Goal: Task Accomplishment & Management: Manage account settings

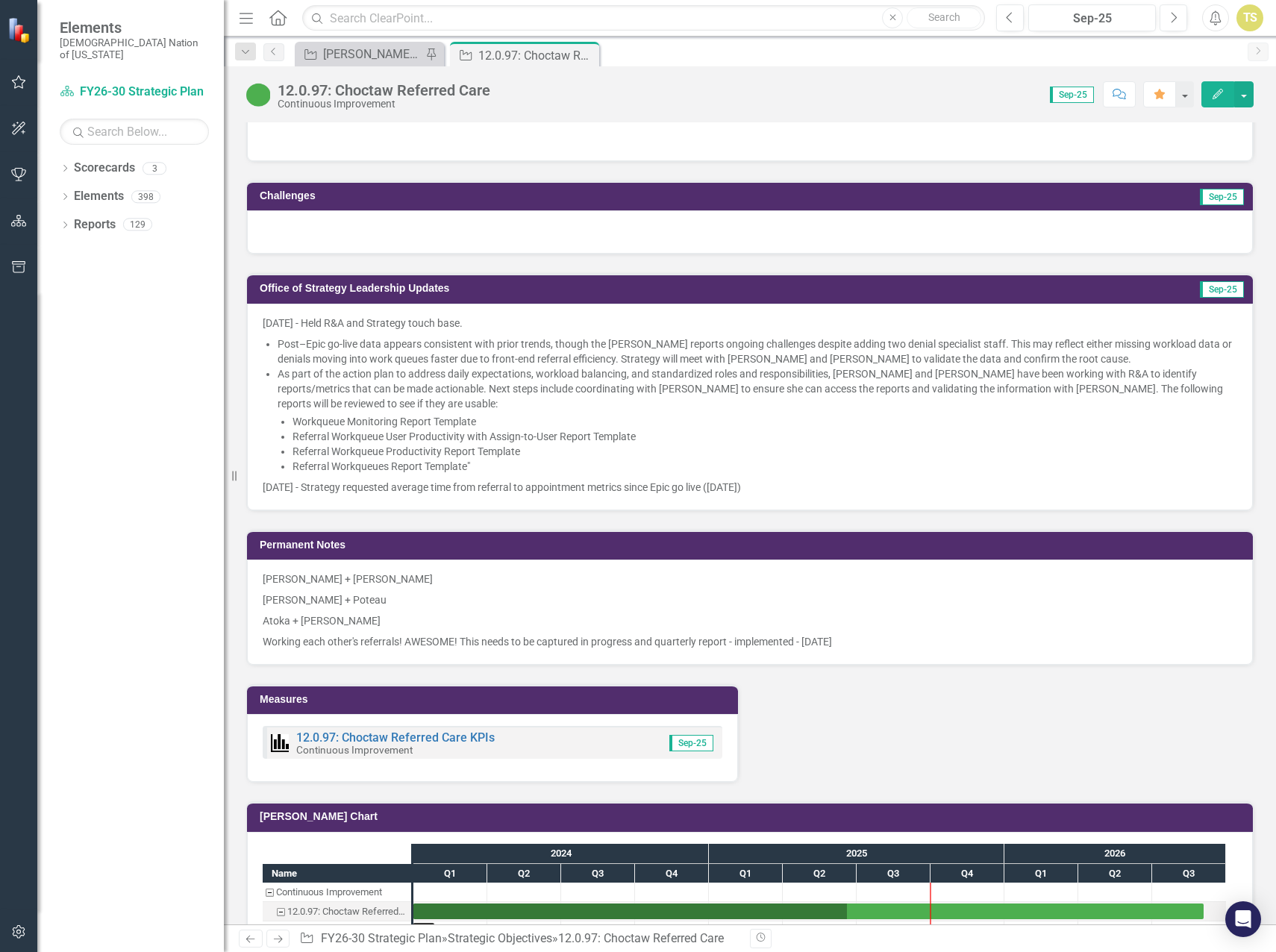
scroll to position [1045, 0]
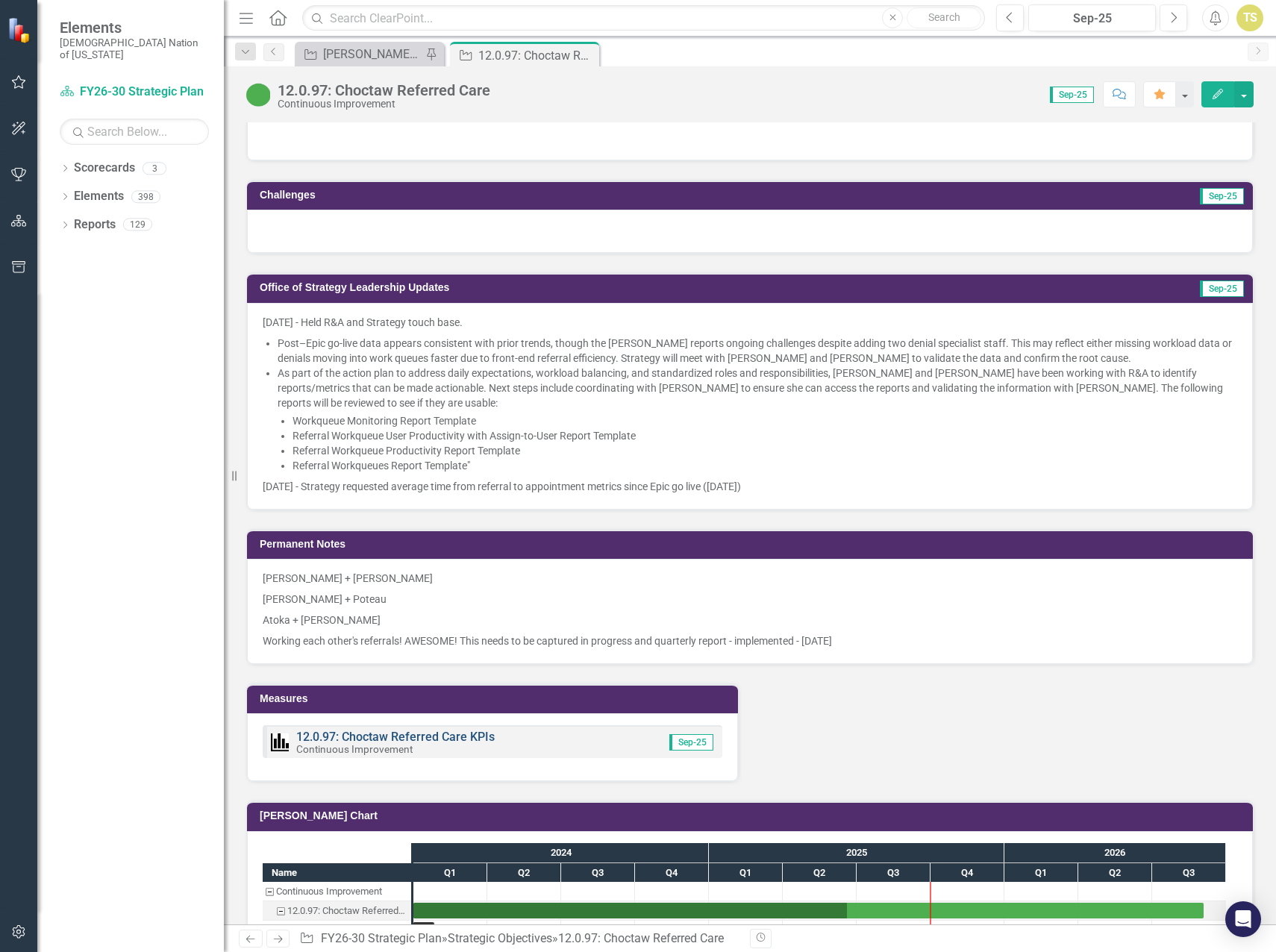
click at [423, 736] on link "12.0.97: Choctaw Referred Care KPIs" at bounding box center [395, 736] width 199 height 14
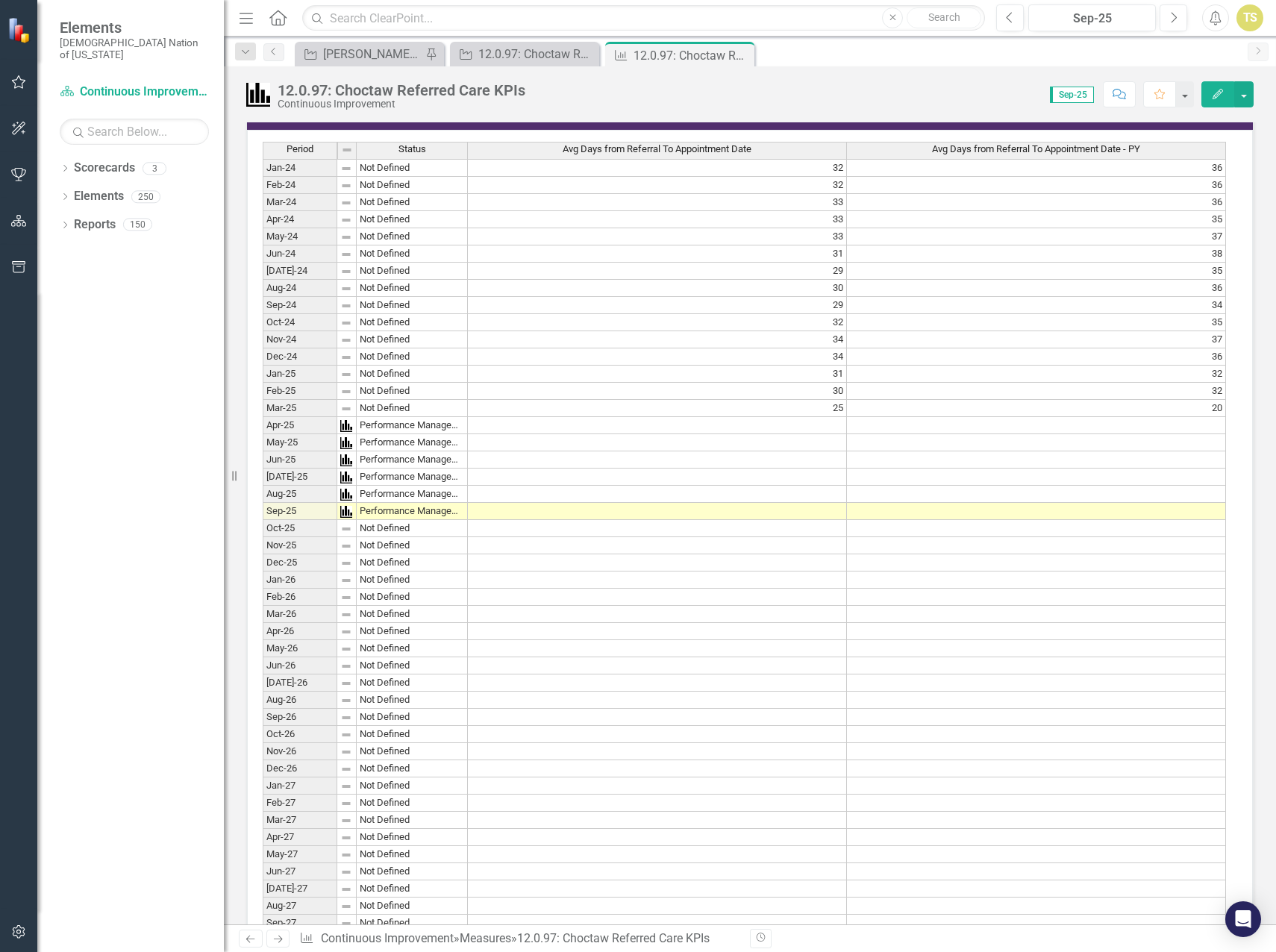
scroll to position [701, 0]
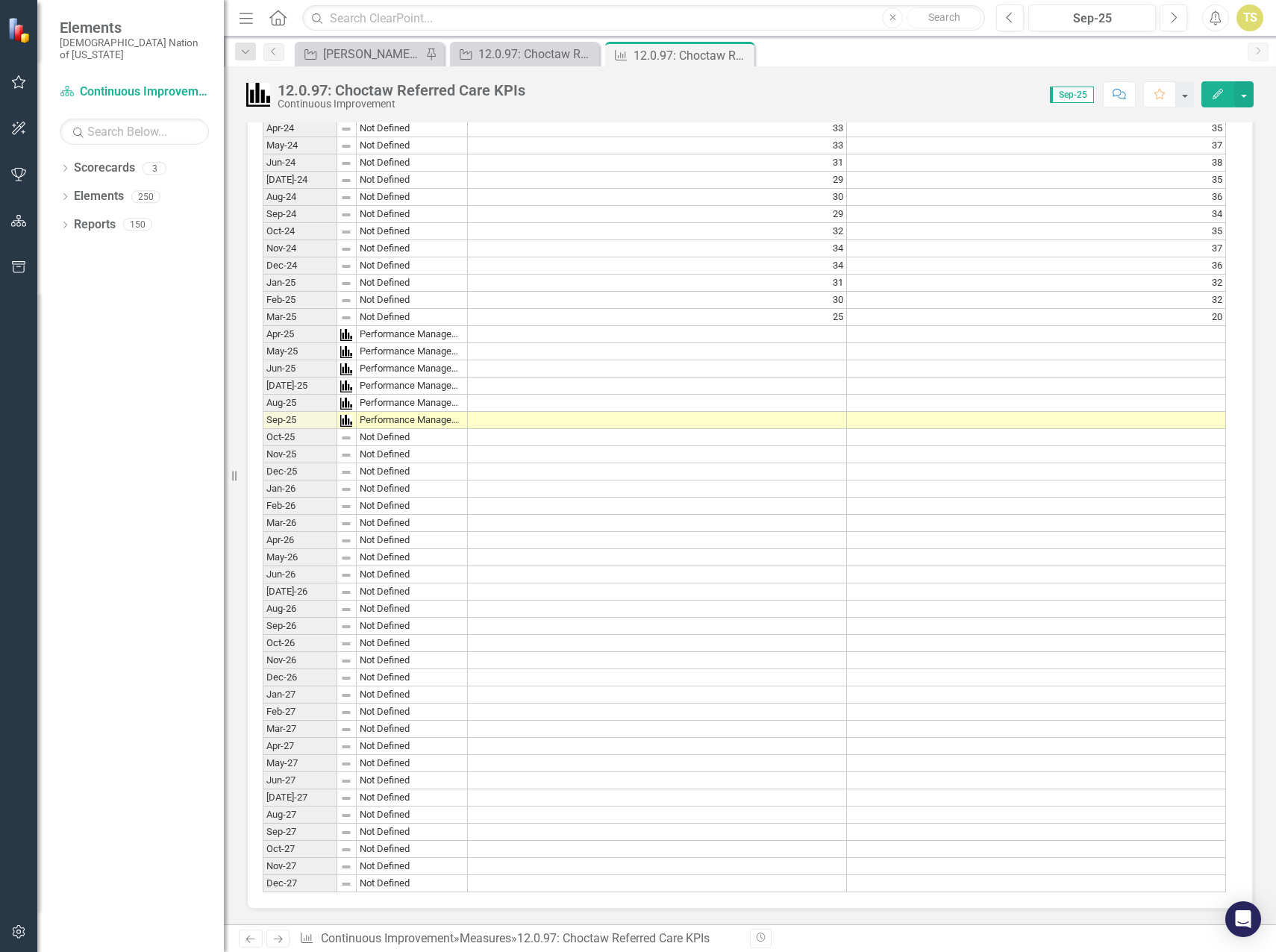
click at [816, 329] on td at bounding box center [657, 334] width 379 height 17
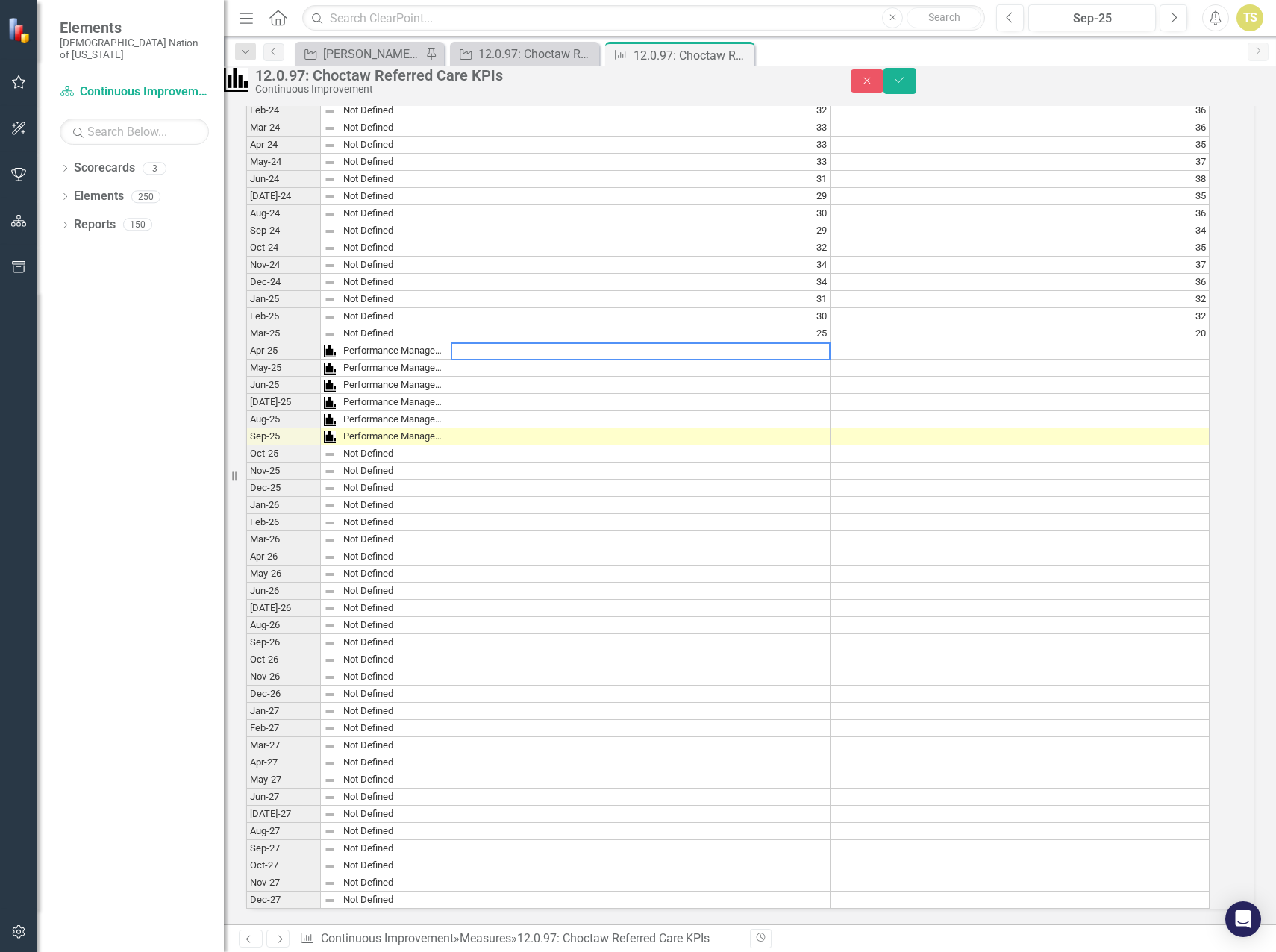
scroll to position [706, 0]
type textarea "36.8"
type textarea "36.2"
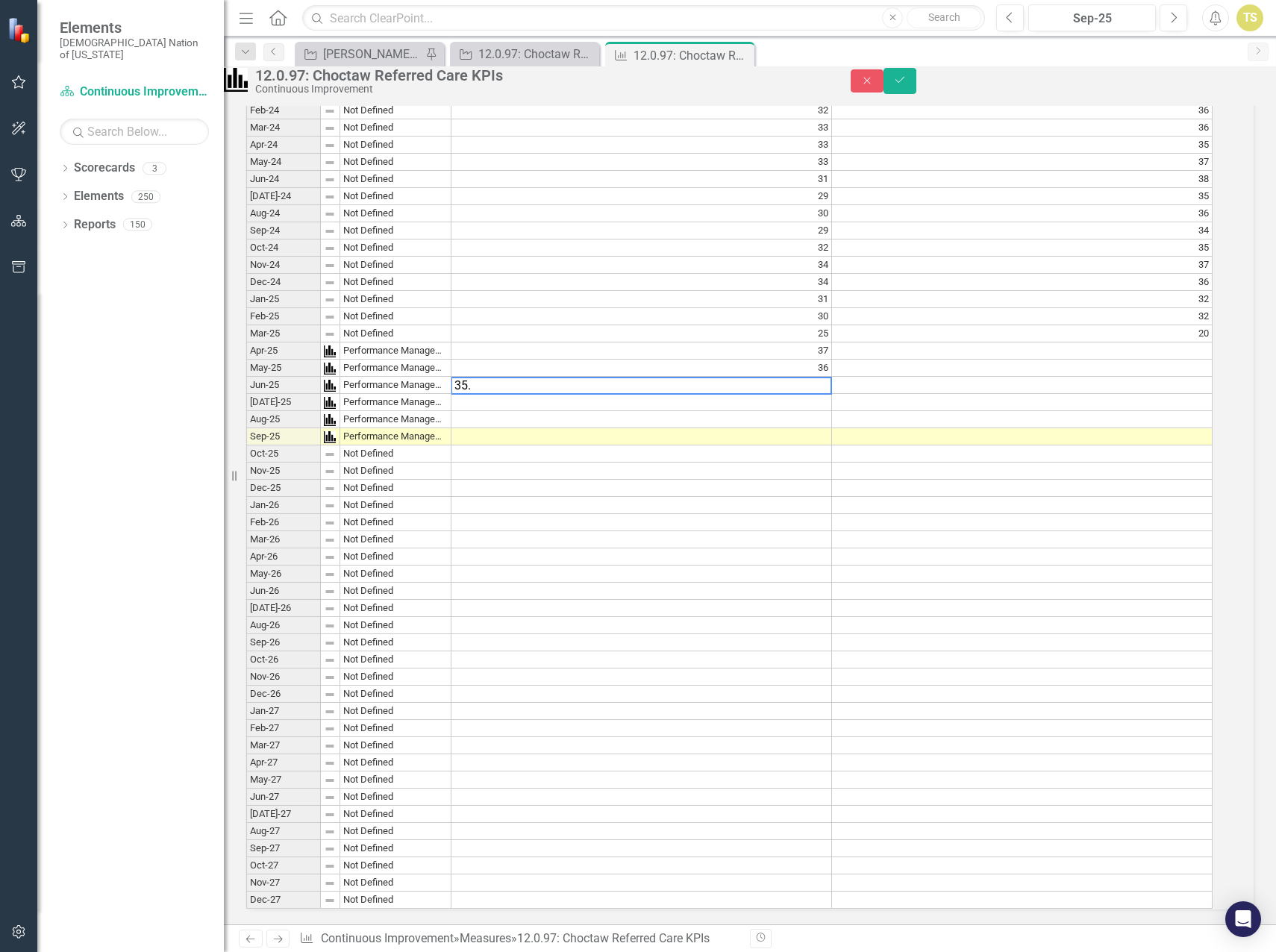
type textarea "35.7"
type textarea "34.8"
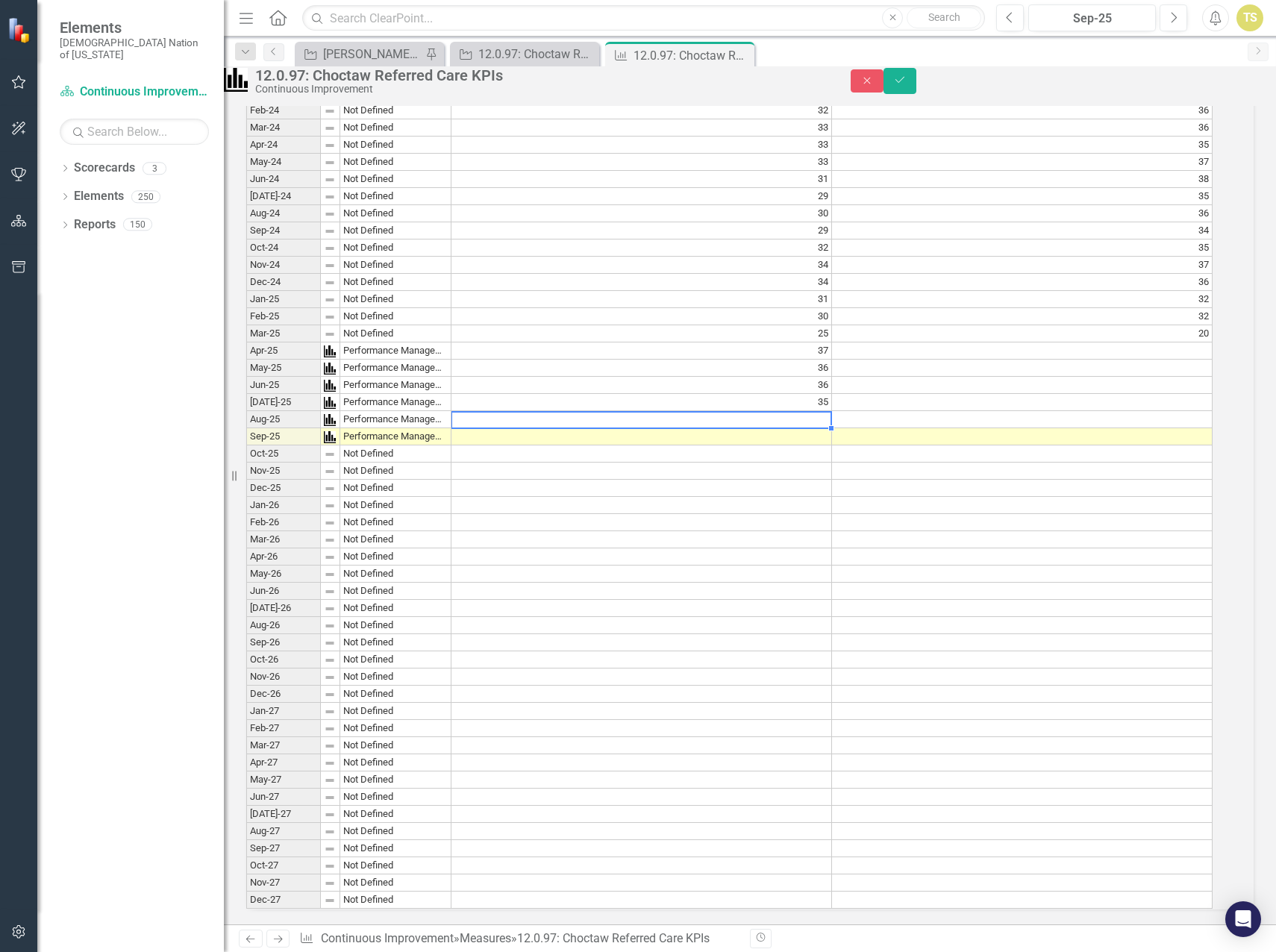
type textarea "33"
click at [907, 85] on icon "Save" at bounding box center [900, 79] width 13 height 10
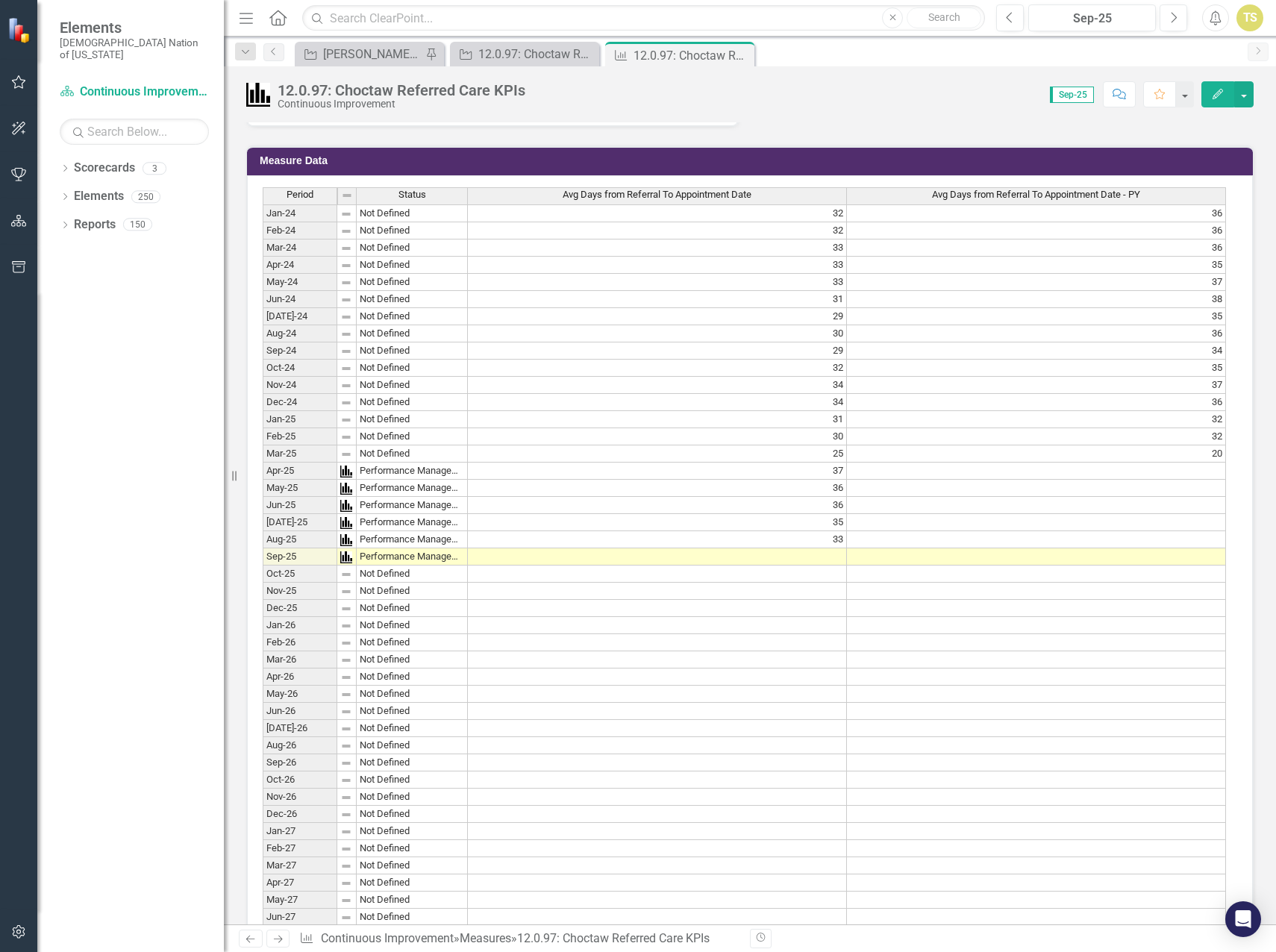
scroll to position [523, 0]
